Goal: Check status: Check status

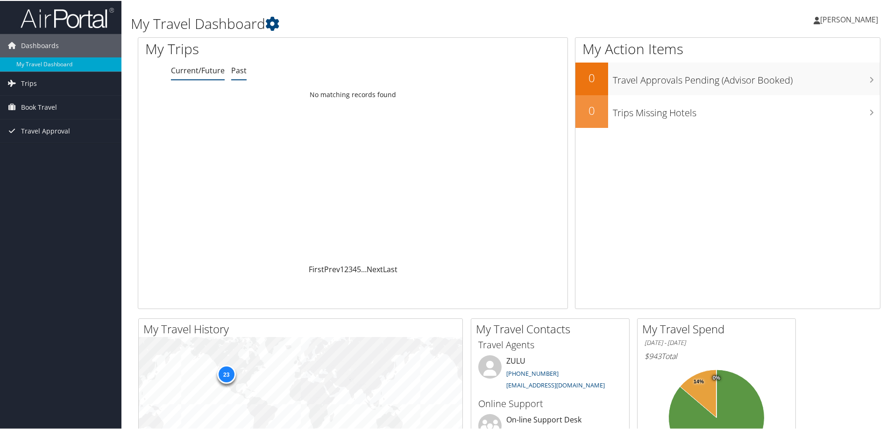
click at [238, 72] on link "Past" at bounding box center [238, 69] width 15 height 10
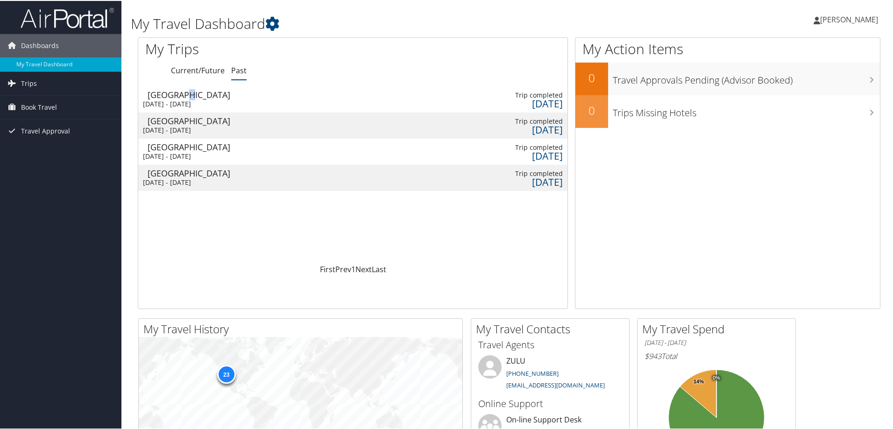
click at [188, 98] on div "[GEOGRAPHIC_DATA]" at bounding box center [198, 94] width 100 height 8
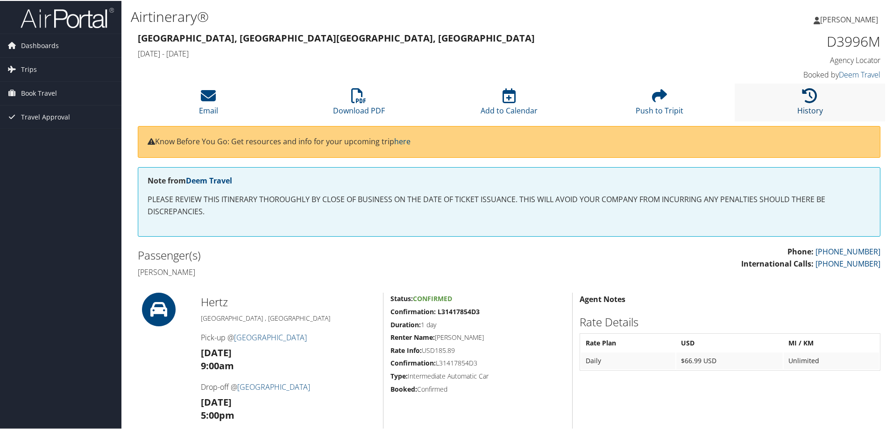
click at [814, 107] on link "History" at bounding box center [810, 103] width 26 height 22
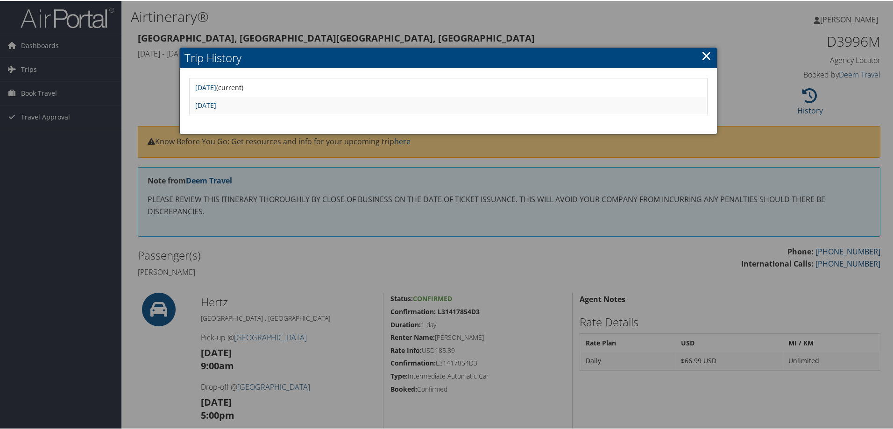
click at [404, 28] on div at bounding box center [448, 214] width 897 height 429
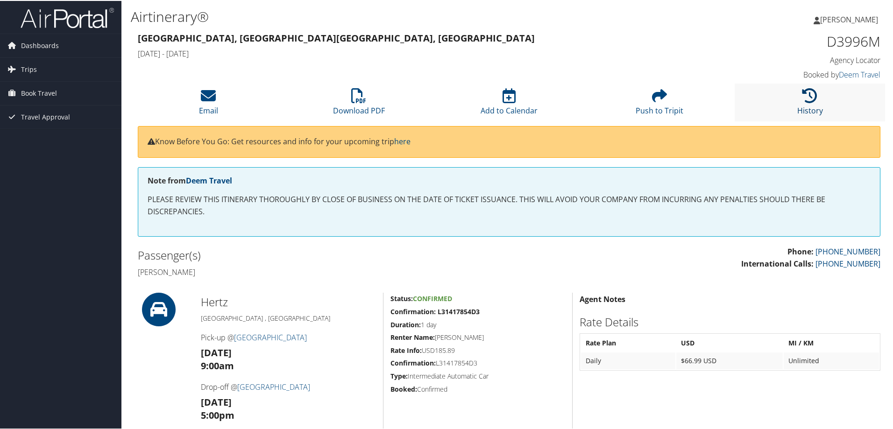
click at [805, 98] on icon at bounding box center [810, 94] width 15 height 15
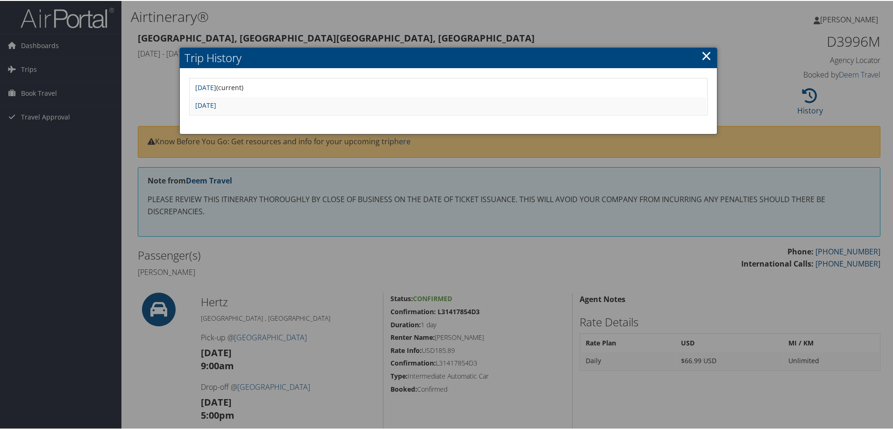
click at [709, 53] on h2 "Trip History" at bounding box center [448, 57] width 537 height 21
click at [709, 53] on link "×" at bounding box center [706, 54] width 11 height 19
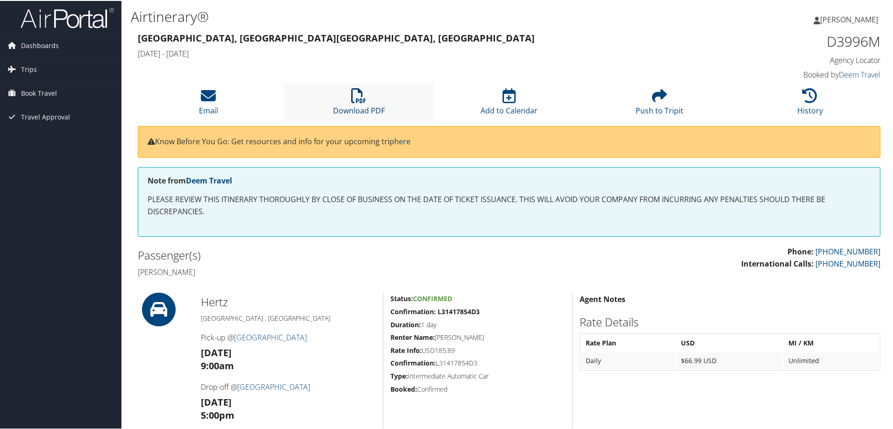
click at [365, 101] on icon at bounding box center [358, 94] width 15 height 15
